Goal: Task Accomplishment & Management: Use online tool/utility

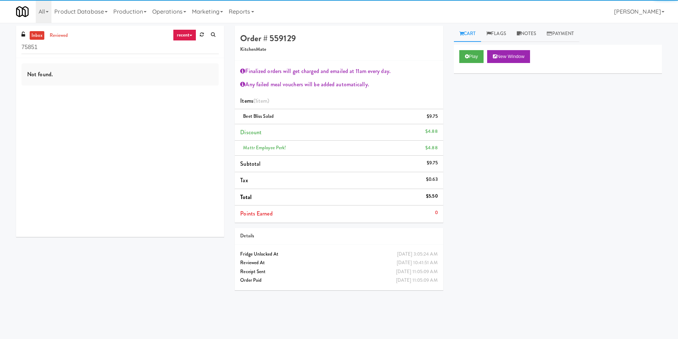
drag, startPoint x: 82, startPoint y: 48, endPoint x: 0, endPoint y: 43, distance: 82.0
click at [0, 43] on div "inbox reviewed recent all unclear take inventory issue suspicious failed recent…" at bounding box center [339, 169] width 678 height 287
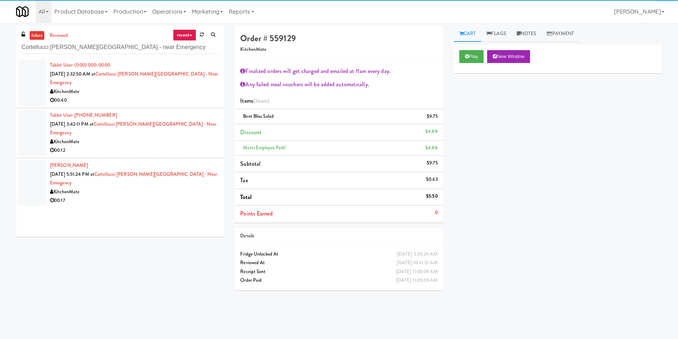
type input "Cortellucci [PERSON_NAME][GEOGRAPHIC_DATA] - near Emergency"
click at [24, 68] on div at bounding box center [32, 83] width 29 height 46
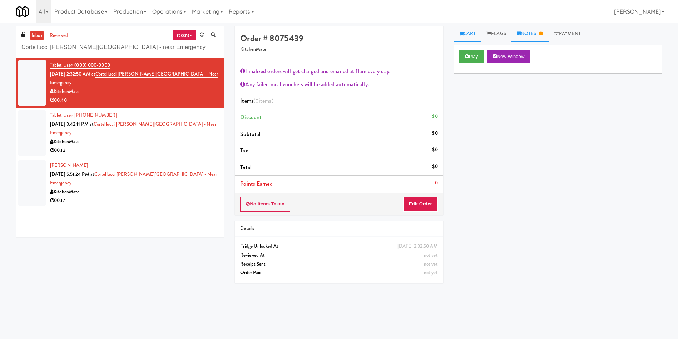
click at [547, 30] on link "Notes" at bounding box center [530, 34] width 37 height 16
click at [464, 32] on link "Cart" at bounding box center [468, 34] width 28 height 16
click at [476, 55] on button "Play" at bounding box center [471, 56] width 25 height 13
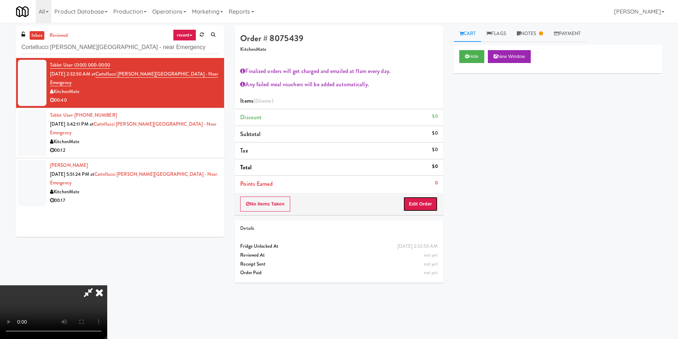
click at [421, 204] on button "Edit Order" at bounding box center [420, 203] width 35 height 15
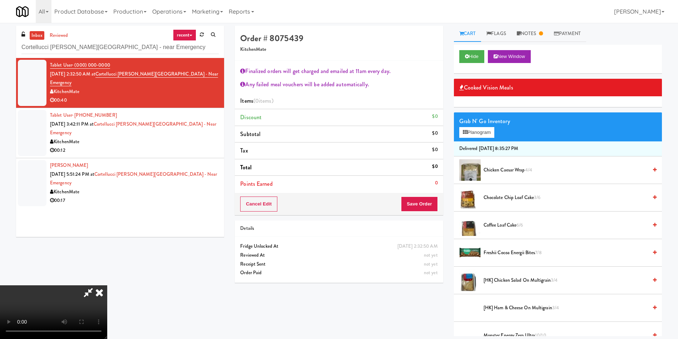
scroll to position [79, 0]
click at [499, 223] on span "Coffee Loaf Cake 6/6" at bounding box center [566, 225] width 164 height 9
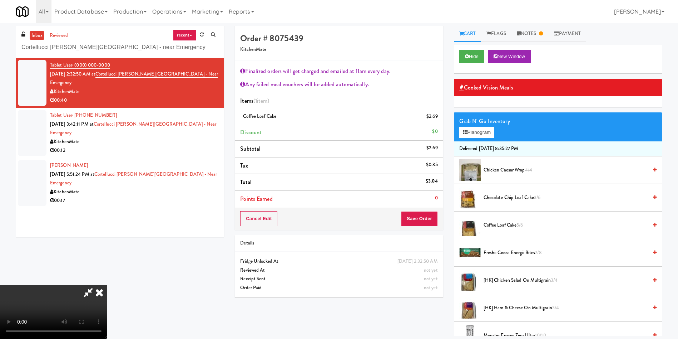
scroll to position [0, 0]
click at [107, 285] on icon at bounding box center [100, 292] width 16 height 14
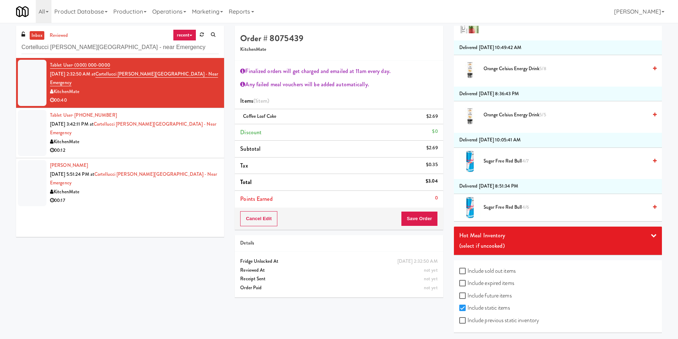
click at [519, 243] on div "(select if uncooked)" at bounding box center [557, 245] width 197 height 11
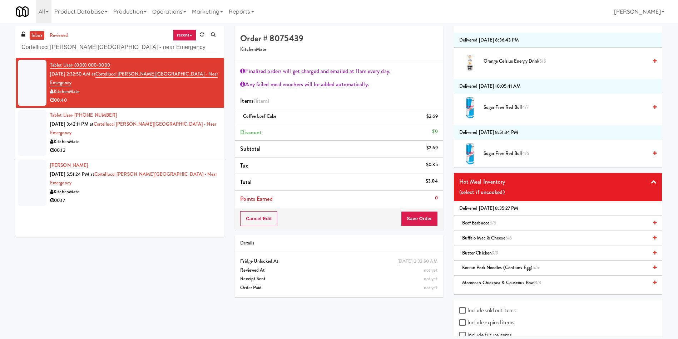
click at [484, 237] on span "Buffalo Mac & Cheese 6/6" at bounding box center [487, 237] width 50 height 7
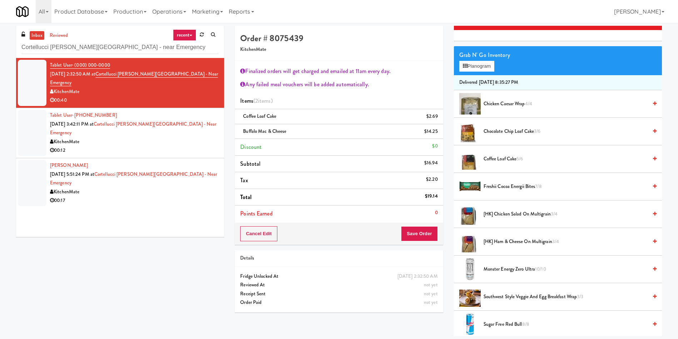
scroll to position [54, 0]
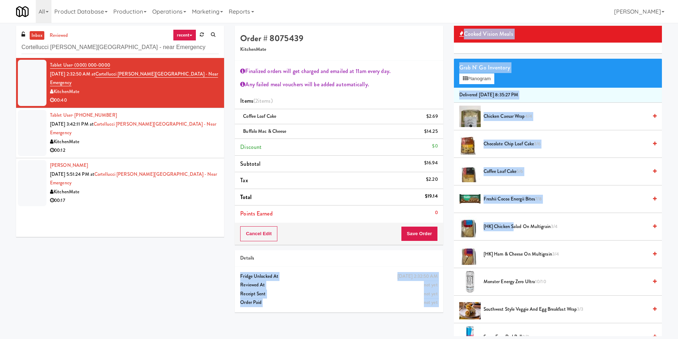
drag, startPoint x: 515, startPoint y: 226, endPoint x: 439, endPoint y: 252, distance: 80.8
click at [439, 252] on div "Order # 8075439 KitchenMate Finalized orders will get charged and emailed at 11…" at bounding box center [449, 181] width 438 height 310
click at [445, 248] on div "Order # 8075439 KitchenMate Finalized orders will get charged and emailed at 11…" at bounding box center [339, 172] width 219 height 292
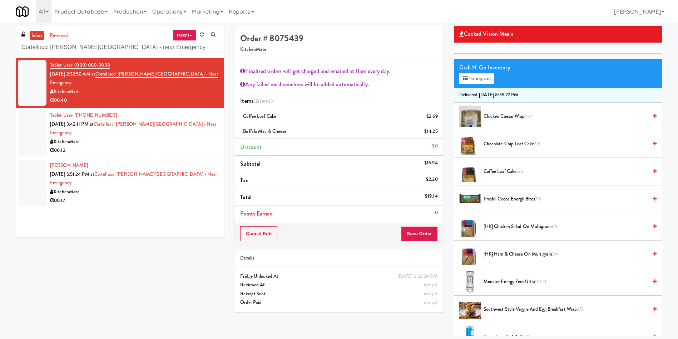
click at [494, 251] on span "[HK] Ham & Cheese on Multigrain 3/4" at bounding box center [566, 254] width 164 height 9
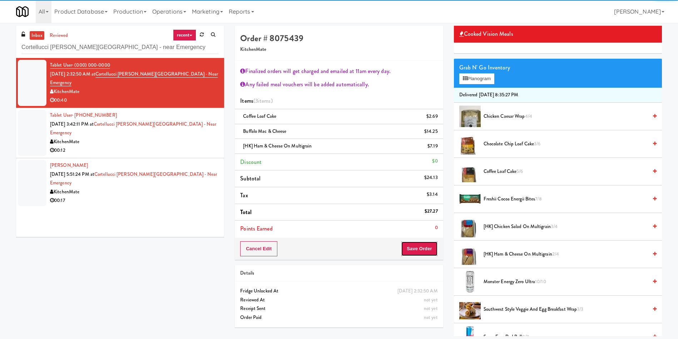
click at [429, 251] on button "Save Order" at bounding box center [419, 248] width 36 height 15
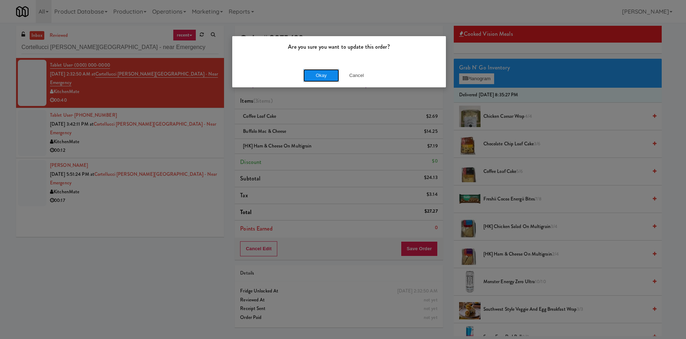
click at [321, 73] on button "Okay" at bounding box center [322, 75] width 36 height 13
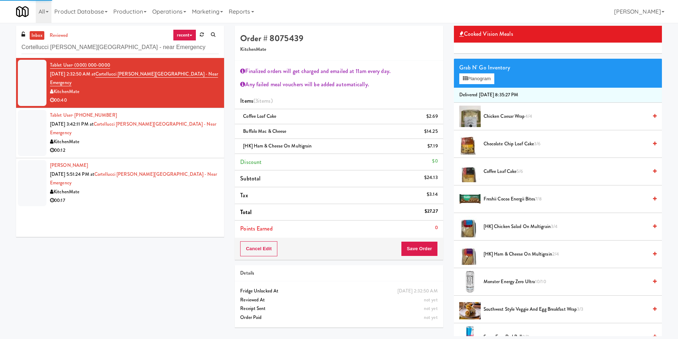
scroll to position [0, 0]
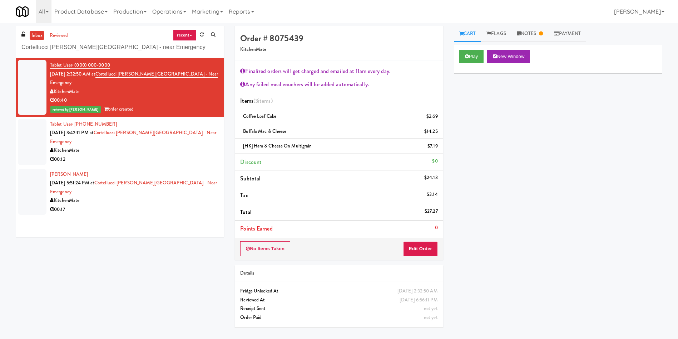
click at [29, 123] on div at bounding box center [32, 142] width 29 height 46
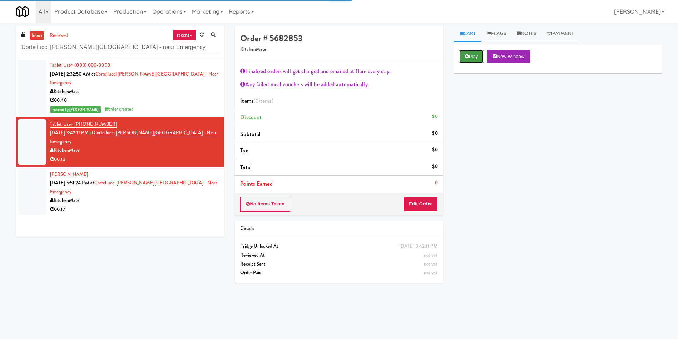
click at [467, 55] on icon at bounding box center [467, 56] width 4 height 5
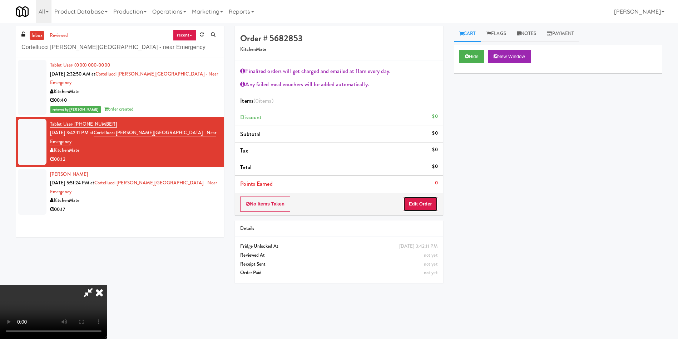
click at [424, 205] on button "Edit Order" at bounding box center [420, 203] width 35 height 15
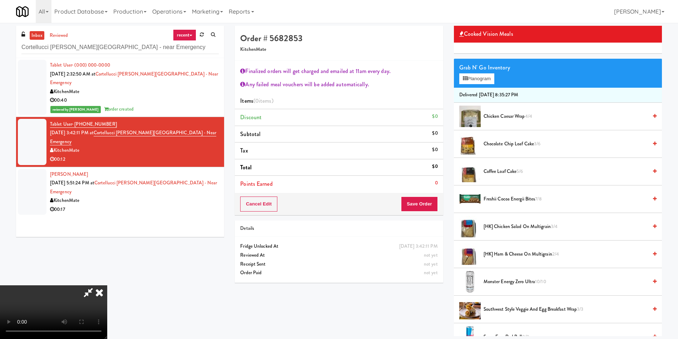
click at [107, 285] on icon at bounding box center [100, 292] width 16 height 14
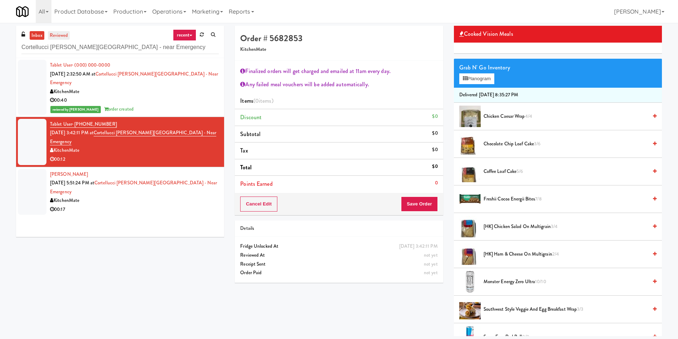
click at [55, 36] on link "reviewed" at bounding box center [59, 35] width 22 height 9
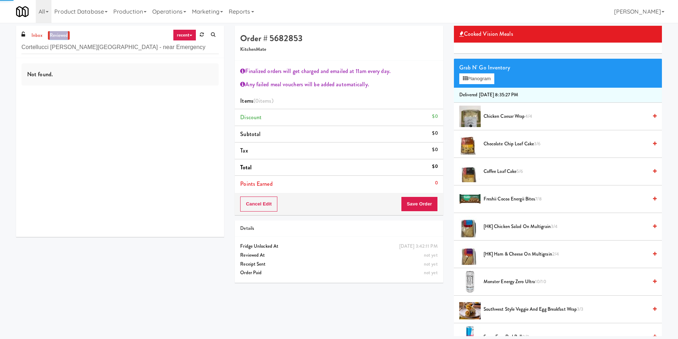
click at [55, 36] on link "reviewed" at bounding box center [59, 35] width 22 height 9
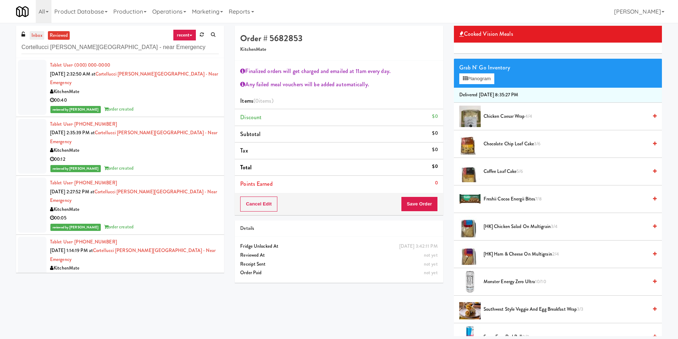
click at [36, 34] on link "inbox" at bounding box center [37, 35] width 15 height 9
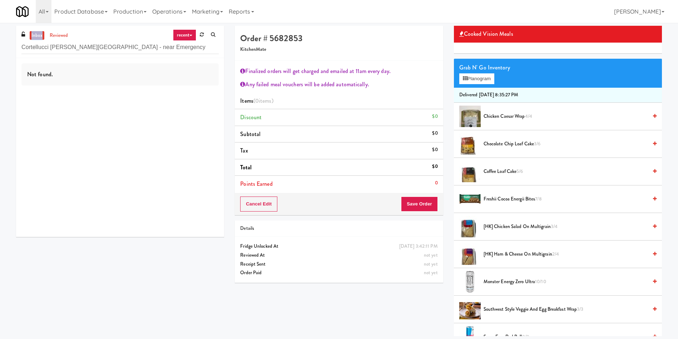
click at [36, 34] on link "inbox" at bounding box center [37, 35] width 15 height 9
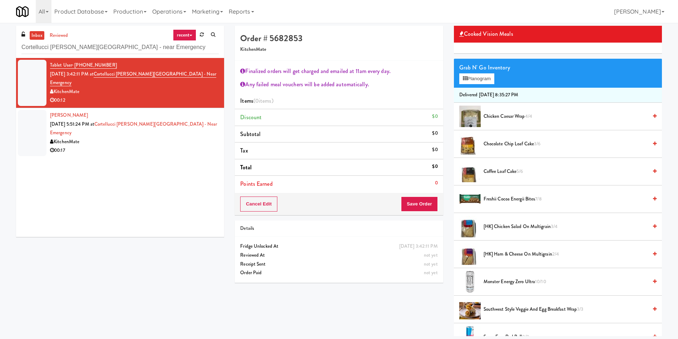
click at [26, 125] on div at bounding box center [32, 133] width 29 height 46
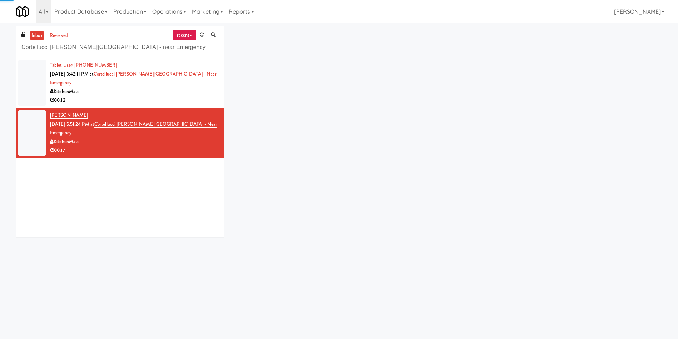
click at [80, 203] on div "Tablet User · (437) 324-2021 Sep 15, 2025 3:42:11 PM at Cortellucci Vaughan Hos…" at bounding box center [120, 147] width 208 height 179
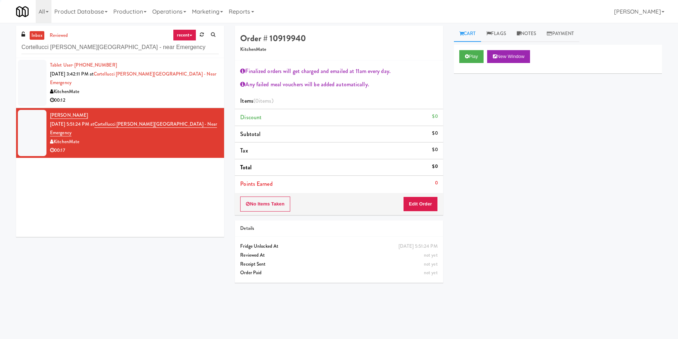
click at [80, 203] on div "Tablet User · (437) 324-2021 Sep 15, 2025 3:42:11 PM at Cortellucci Vaughan Hos…" at bounding box center [120, 147] width 208 height 179
drag, startPoint x: 80, startPoint y: 203, endPoint x: 438, endPoint y: 80, distance: 378.6
click at [80, 203] on div "Tablet User · (437) 324-2021 Sep 15, 2025 3:42:11 PM at Cortellucci Vaughan Hos…" at bounding box center [120, 147] width 208 height 179
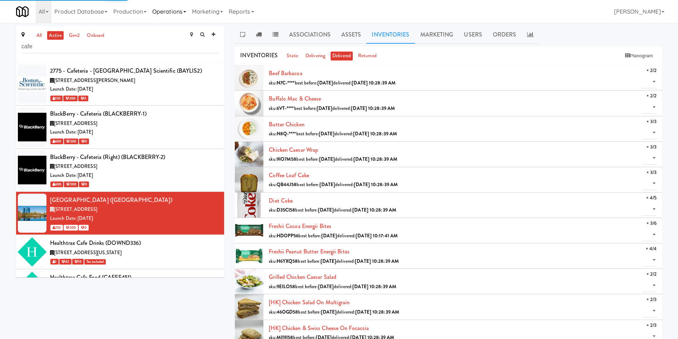
click at [172, 18] on link "Operations" at bounding box center [169, 11] width 40 height 23
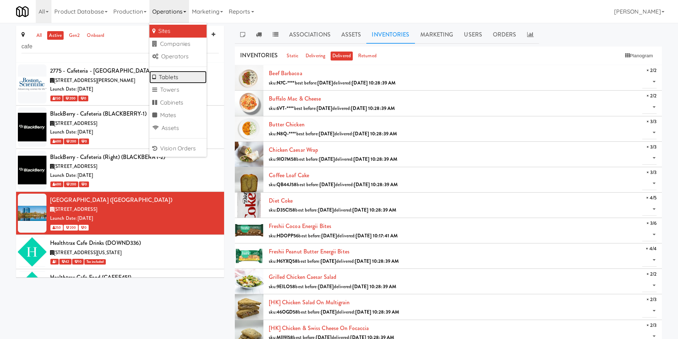
click at [181, 73] on link "Tablets" at bounding box center [177, 77] width 57 height 13
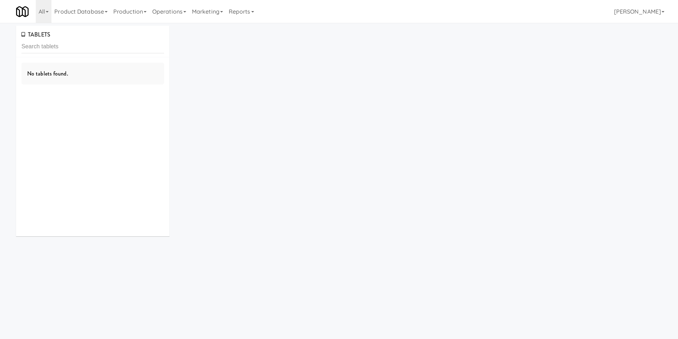
click at [120, 39] on div "TABLETS" at bounding box center [92, 41] width 153 height 31
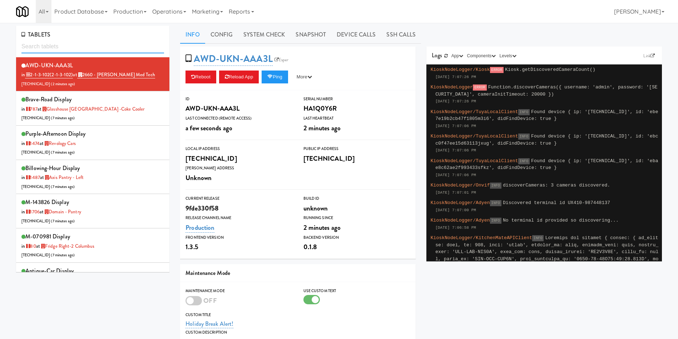
click at [118, 48] on input "text" at bounding box center [92, 46] width 143 height 13
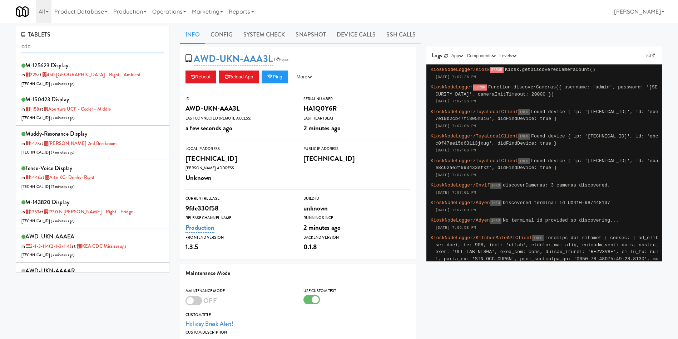
drag, startPoint x: 84, startPoint y: 47, endPoint x: 0, endPoint y: 46, distance: 84.0
click at [0, 46] on div "TABLETS cdc M-125623 Display in 725 at 450 [GEOGRAPHIC_DATA] - Right - Ambient …" at bounding box center [339, 234] width 678 height 417
type input "cdc"
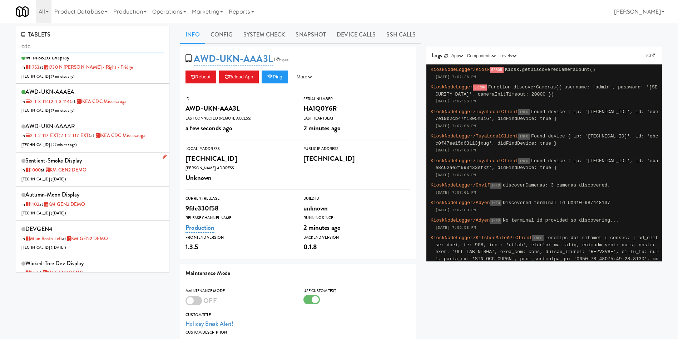
scroll to position [161, 0]
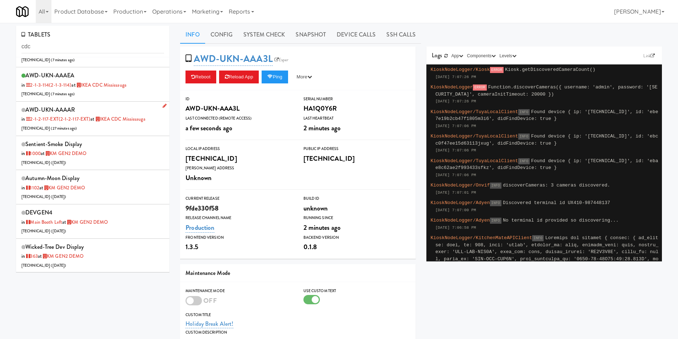
click at [116, 130] on div "AWD-UKN-AAAAR in 2-1-2-117-EXT (2-1-2-117-EXT) at IKEA CDC [GEOGRAPHIC_DATA] [T…" at bounding box center [92, 118] width 143 height 28
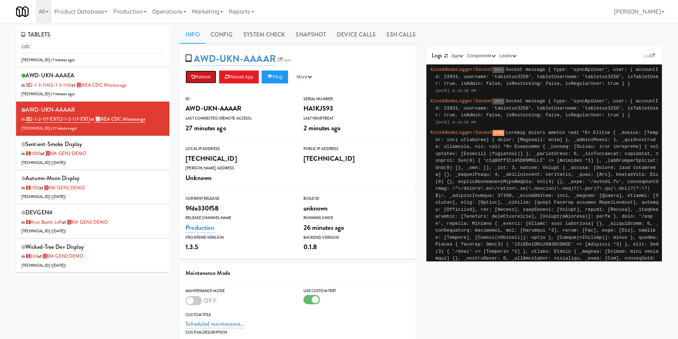
click at [196, 76] on button "Reboot" at bounding box center [201, 76] width 31 height 13
